Goal: Task Accomplishment & Management: Complete application form

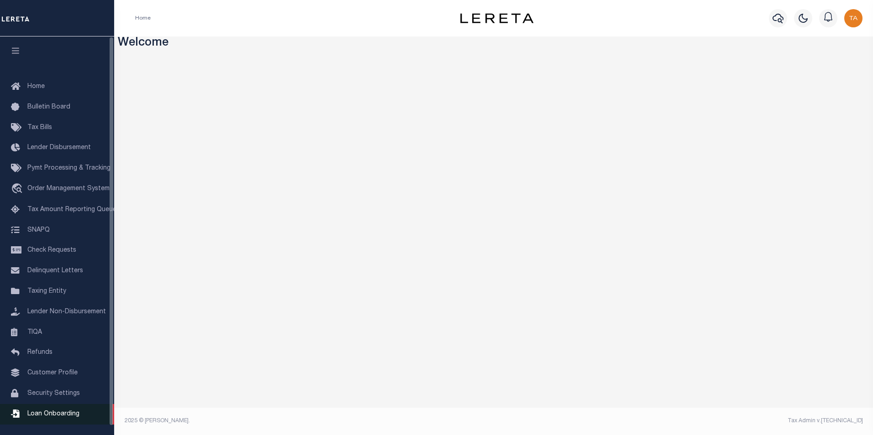
click at [59, 418] on span "Loan Onboarding" at bounding box center [53, 414] width 52 height 6
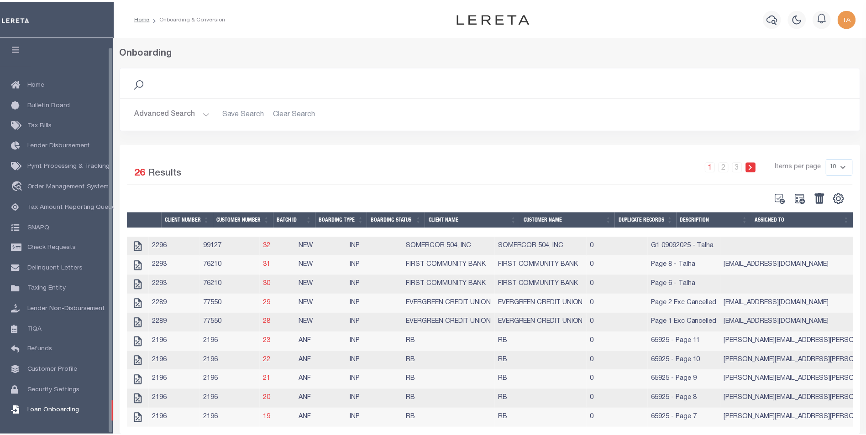
scroll to position [9, 0]
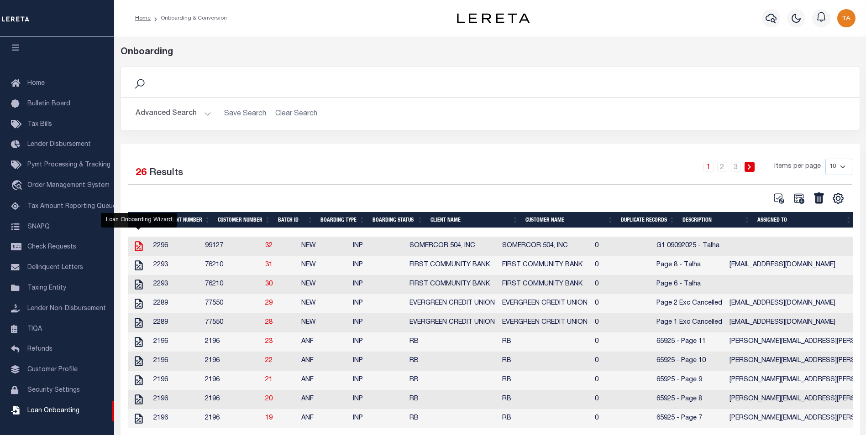
click at [136, 249] on icon "" at bounding box center [139, 247] width 12 height 12
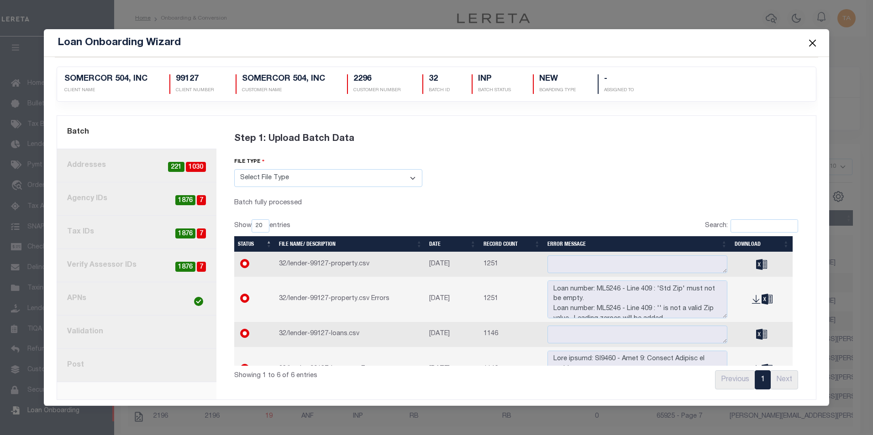
click at [92, 360] on link "8. Post" at bounding box center [136, 365] width 159 height 33
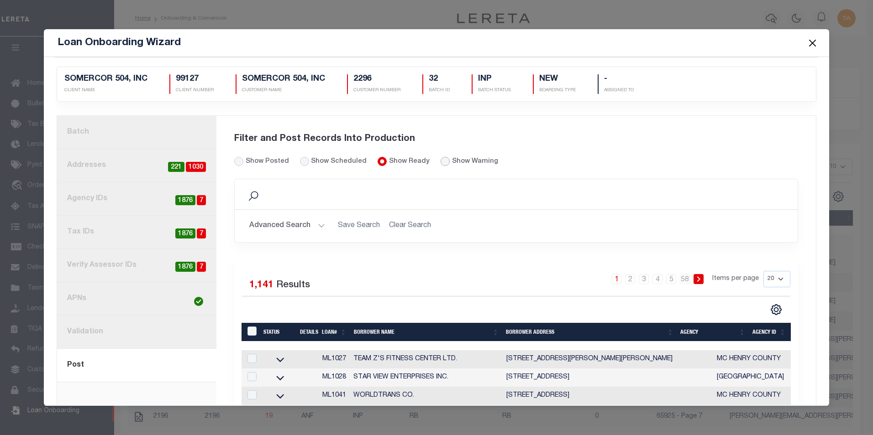
click at [440, 162] on input "radio" at bounding box center [444, 161] width 9 height 9
radio input "true"
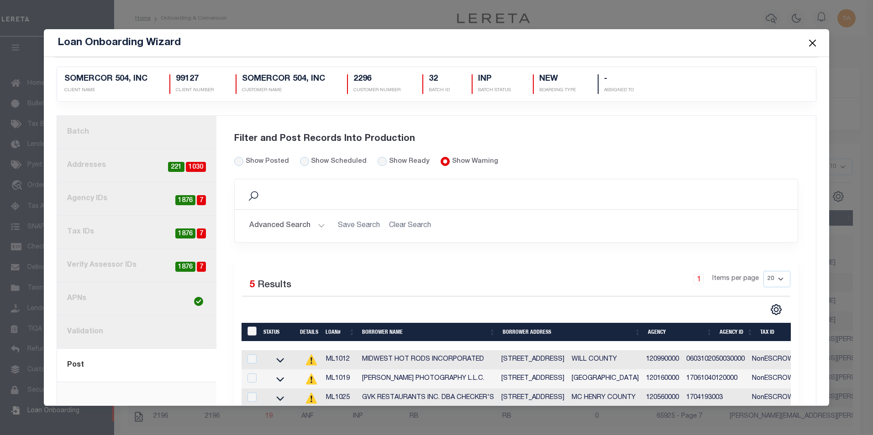
click at [249, 335] on input "LoanPrepID" at bounding box center [251, 331] width 9 height 9
checkbox input "true"
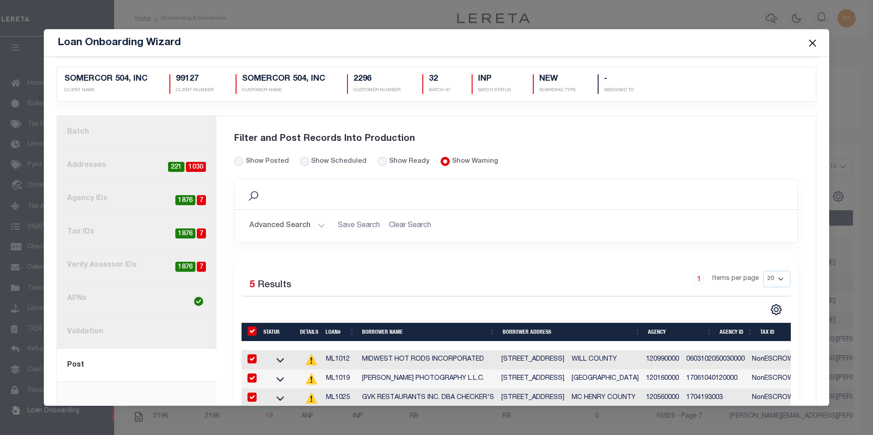
checkbox input "true"
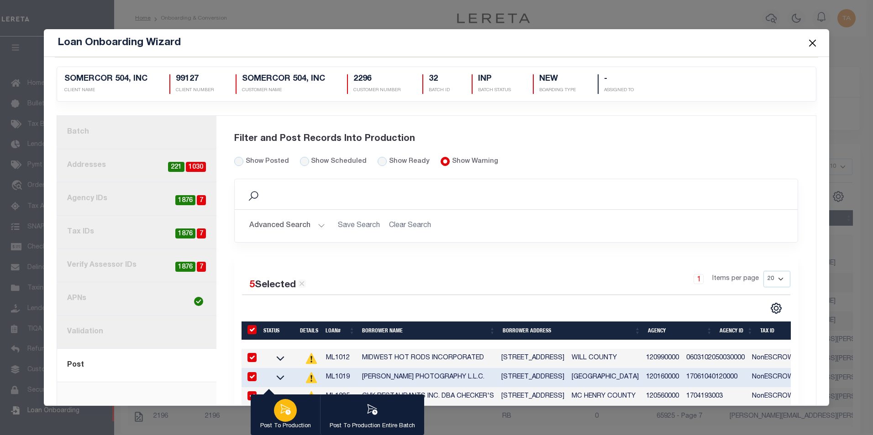
click at [283, 415] on icon "button" at bounding box center [285, 410] width 12 height 12
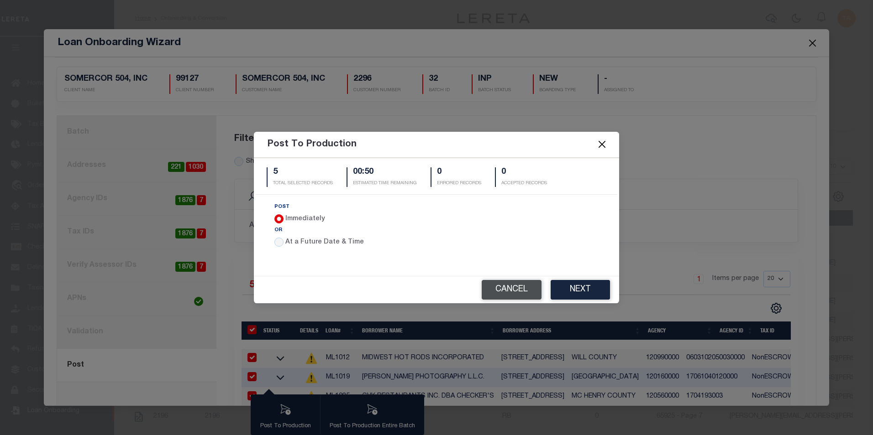
click at [514, 290] on button "Cancel" at bounding box center [512, 290] width 60 height 20
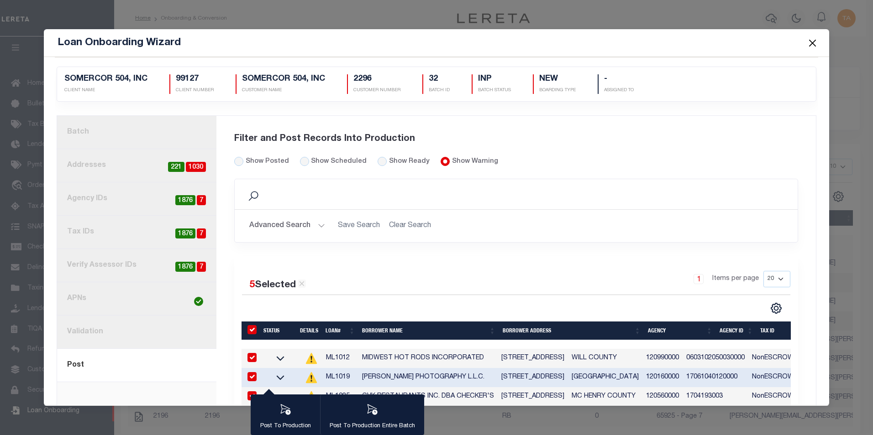
click at [251, 329] on input "LoanPrepID" at bounding box center [251, 329] width 9 height 9
checkbox input "false"
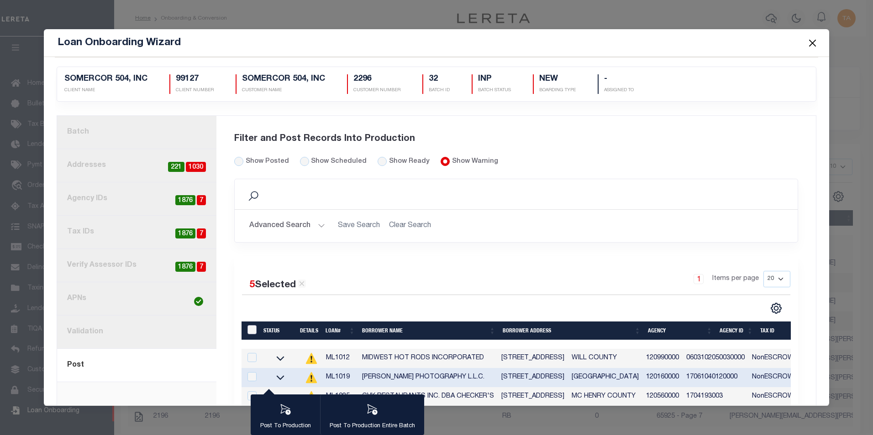
checkbox input "false"
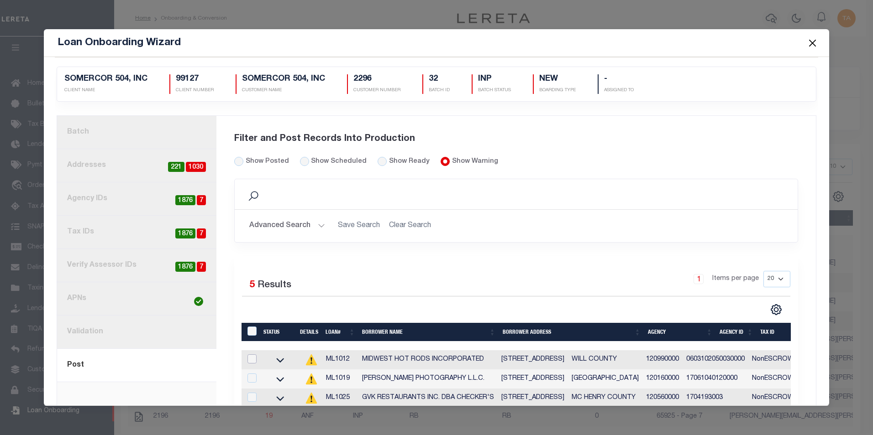
click at [251, 360] on input "checkbox" at bounding box center [251, 359] width 9 height 9
checkbox input "true"
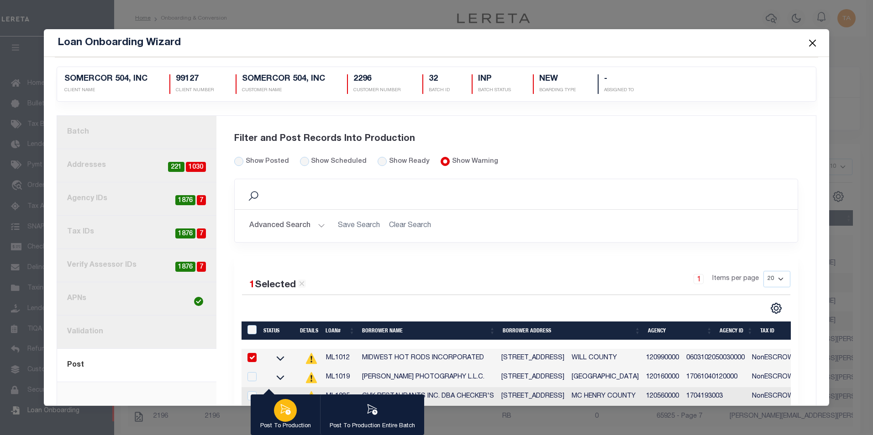
click at [288, 414] on icon "button" at bounding box center [286, 409] width 10 height 10
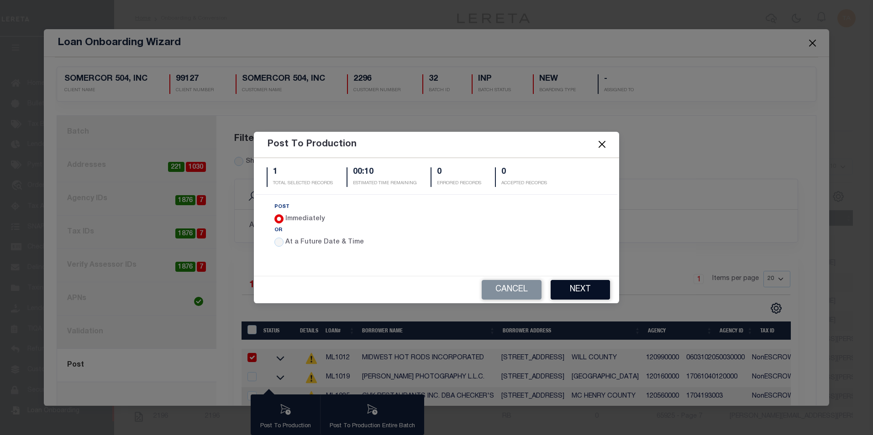
click at [582, 293] on button "Next" at bounding box center [579, 290] width 59 height 20
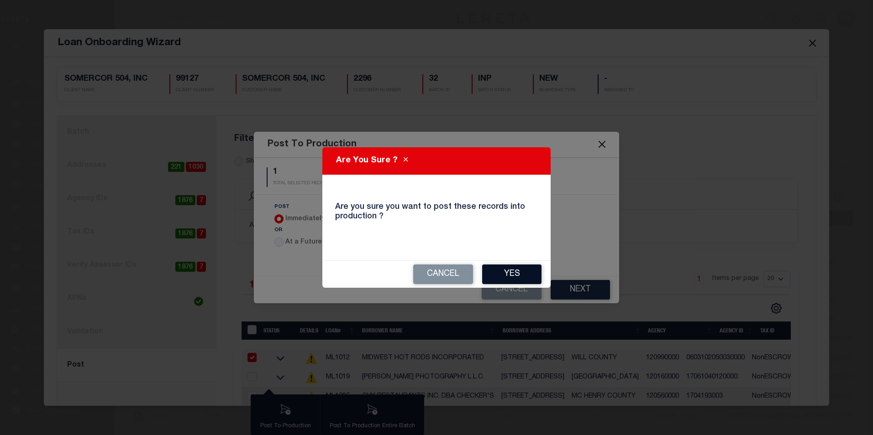
click at [494, 273] on button "Yes" at bounding box center [511, 275] width 59 height 20
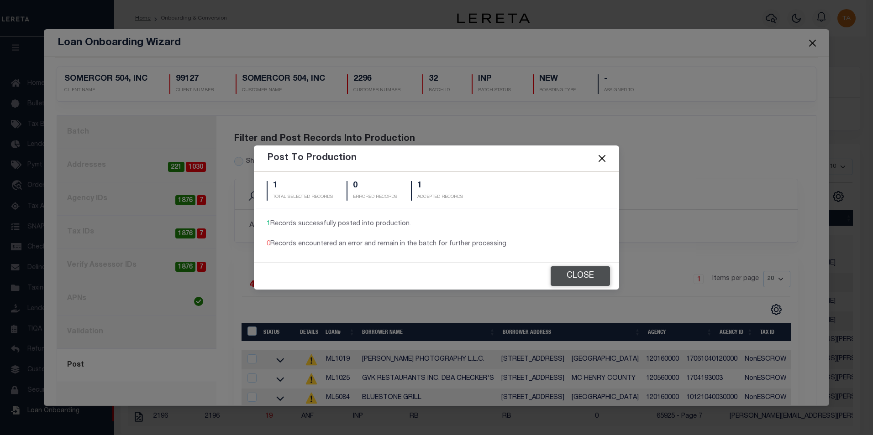
click at [576, 277] on button "Close" at bounding box center [579, 277] width 59 height 20
